Goal: Ask a question

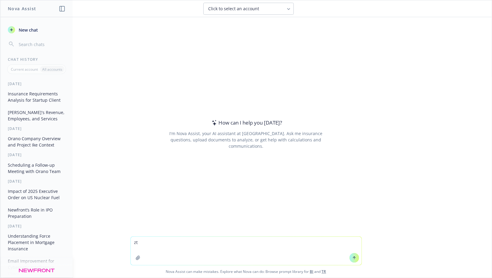
type textarea "z"
type textarea "Tell me the largest REO loan and"
